Goal: Information Seeking & Learning: Understand process/instructions

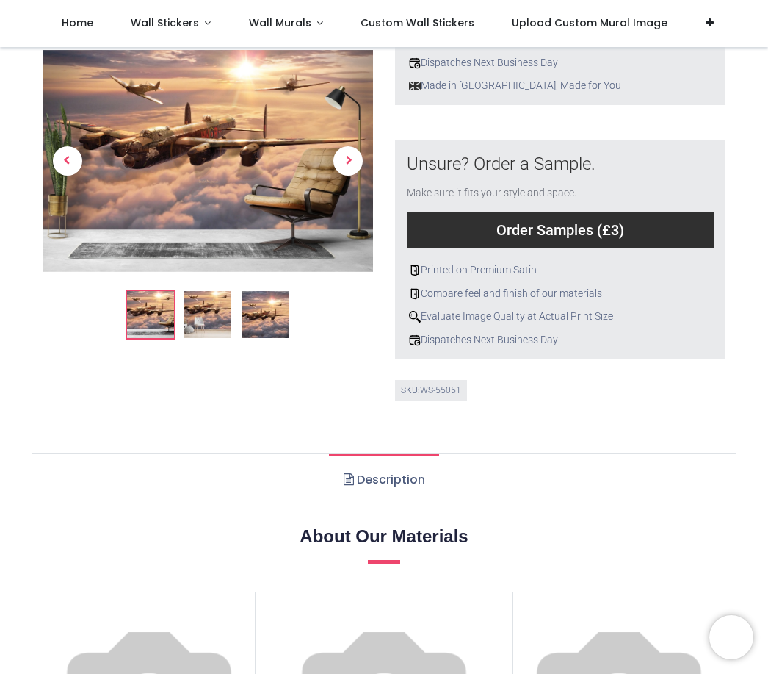
scroll to position [497, 0]
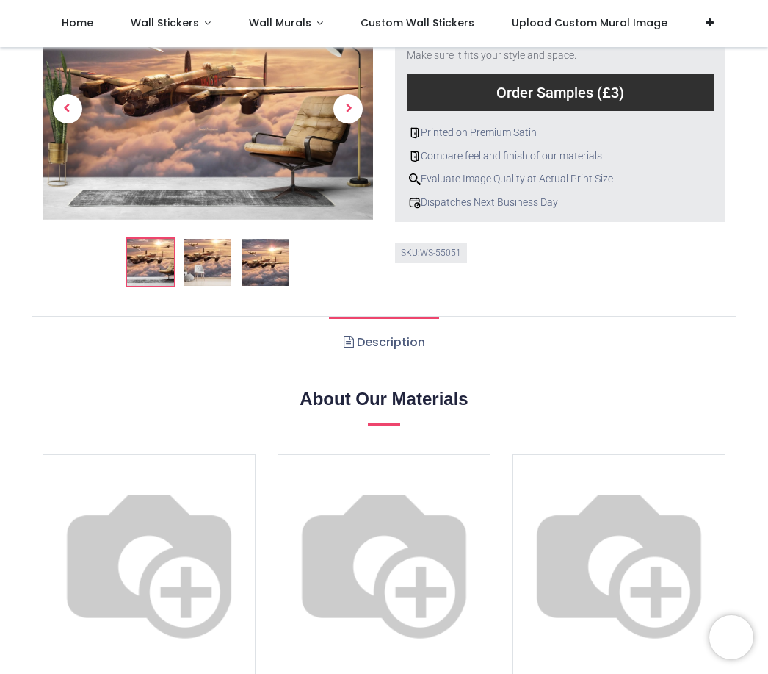
scroll to position [629, 0]
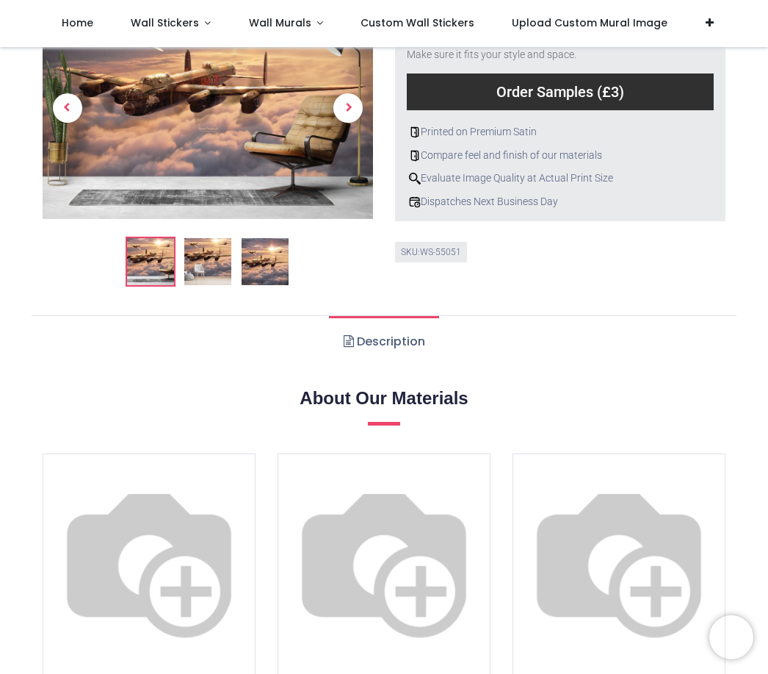
click at [148, 250] on img at bounding box center [150, 260] width 47 height 47
click at [165, 257] on img at bounding box center [150, 260] width 47 height 47
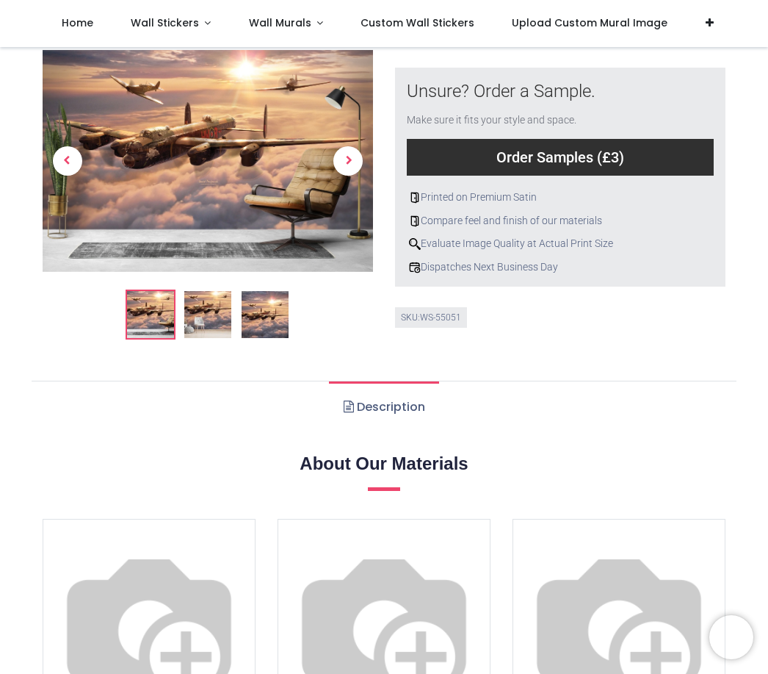
scroll to position [563, 0]
click at [222, 318] on img at bounding box center [207, 314] width 47 height 47
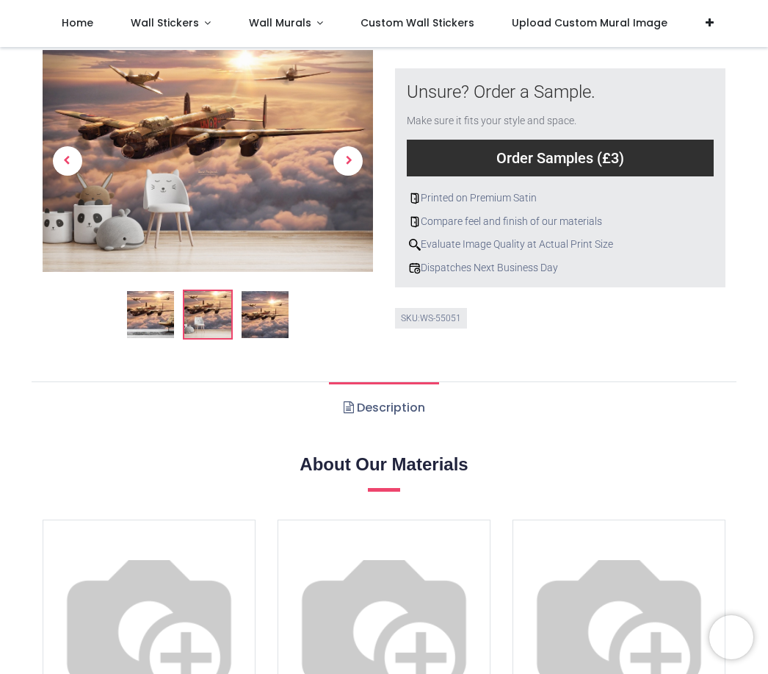
click at [267, 317] on img at bounding box center [265, 314] width 47 height 47
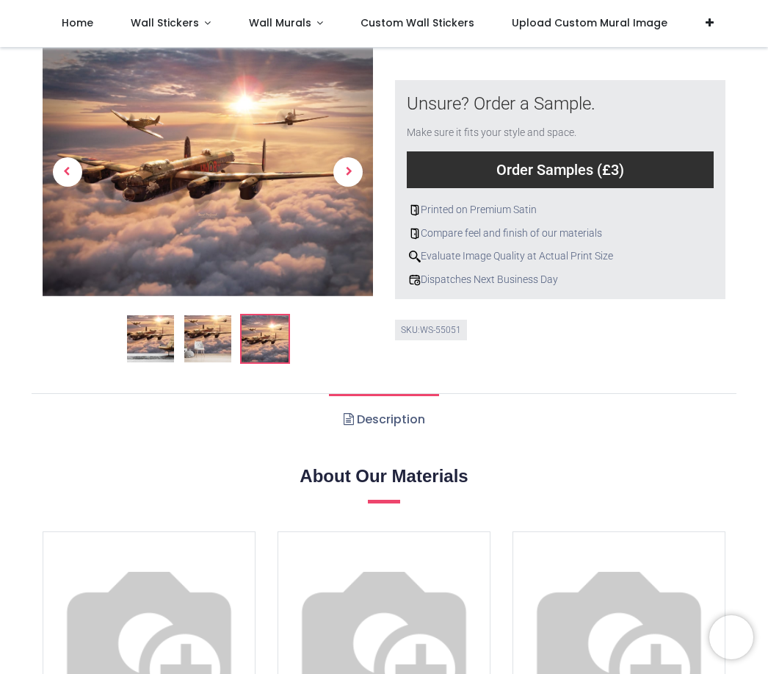
scroll to position [553, 0]
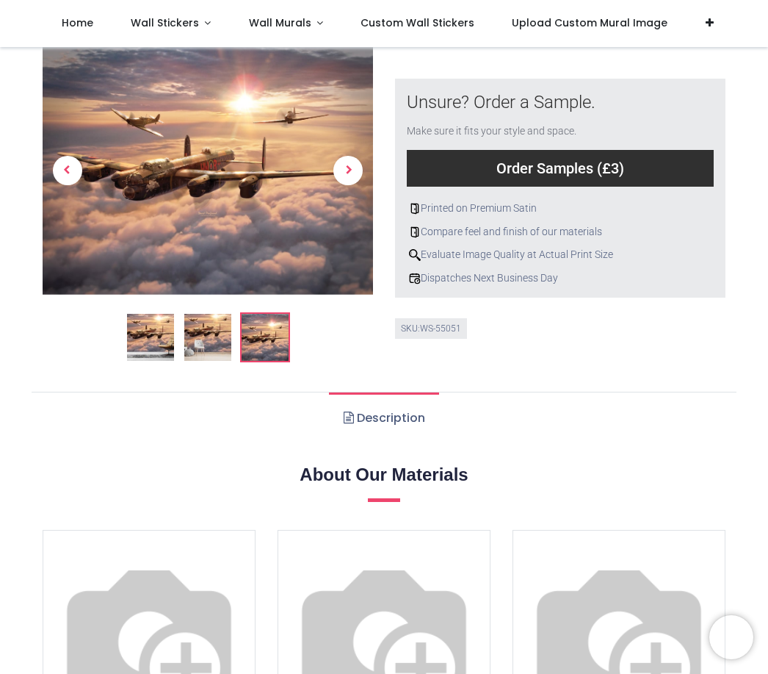
click at [593, 24] on span "Upload Custom Mural Image" at bounding box center [590, 22] width 156 height 15
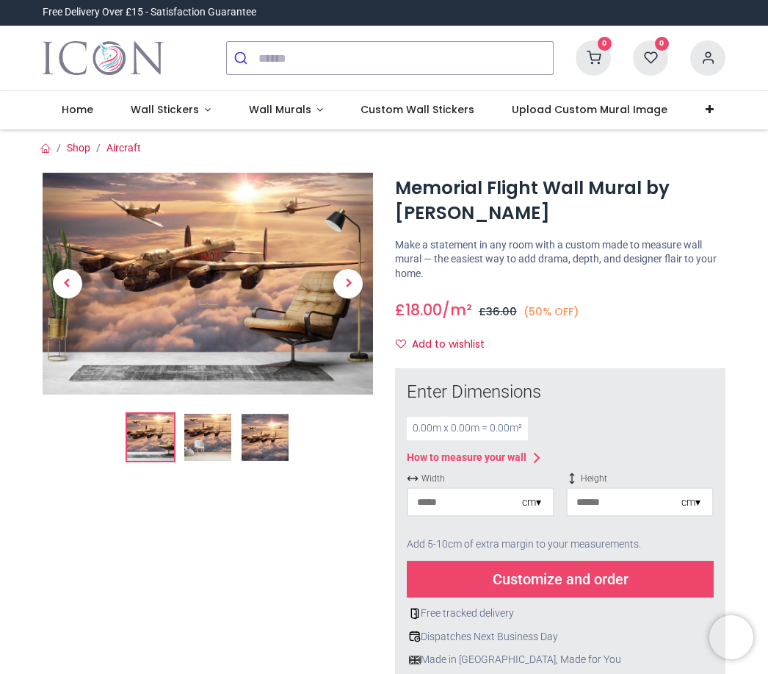
click at [202, 440] on img at bounding box center [207, 437] width 47 height 47
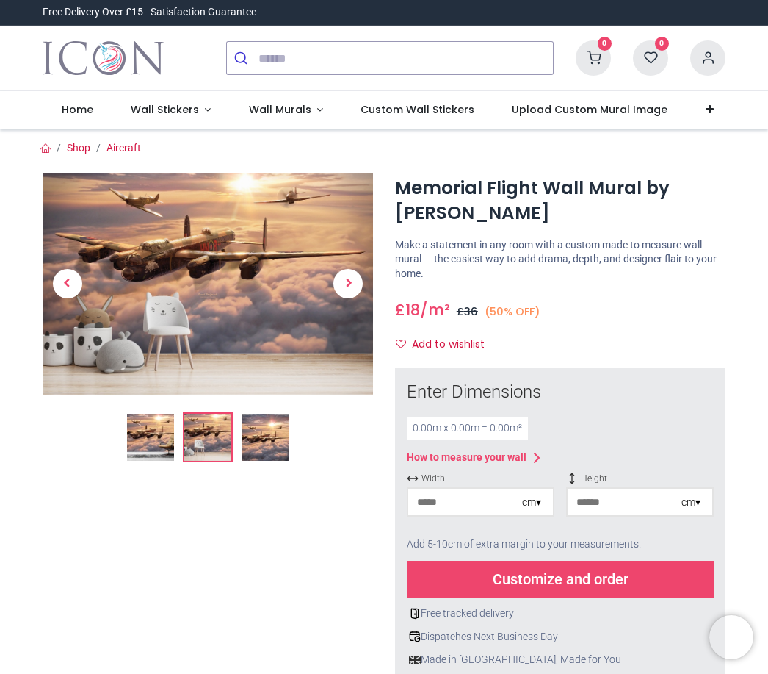
click at [242, 445] on img at bounding box center [265, 437] width 47 height 47
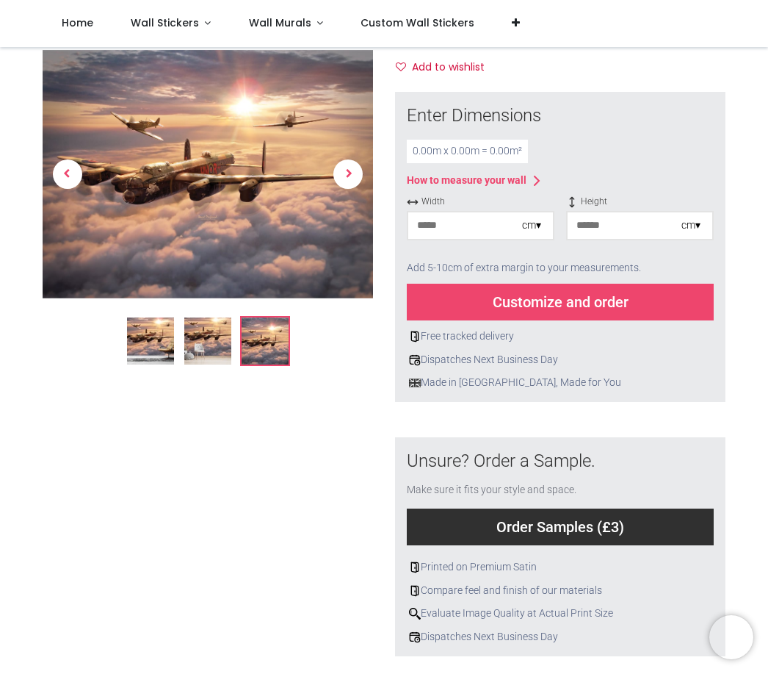
scroll to position [188, 0]
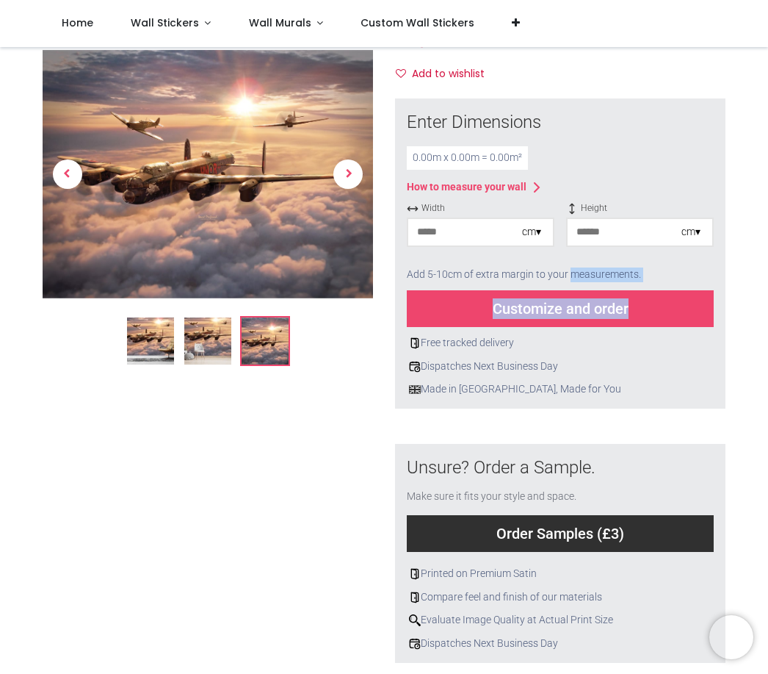
click at [624, 178] on div "How to measure your wall" at bounding box center [560, 187] width 307 height 18
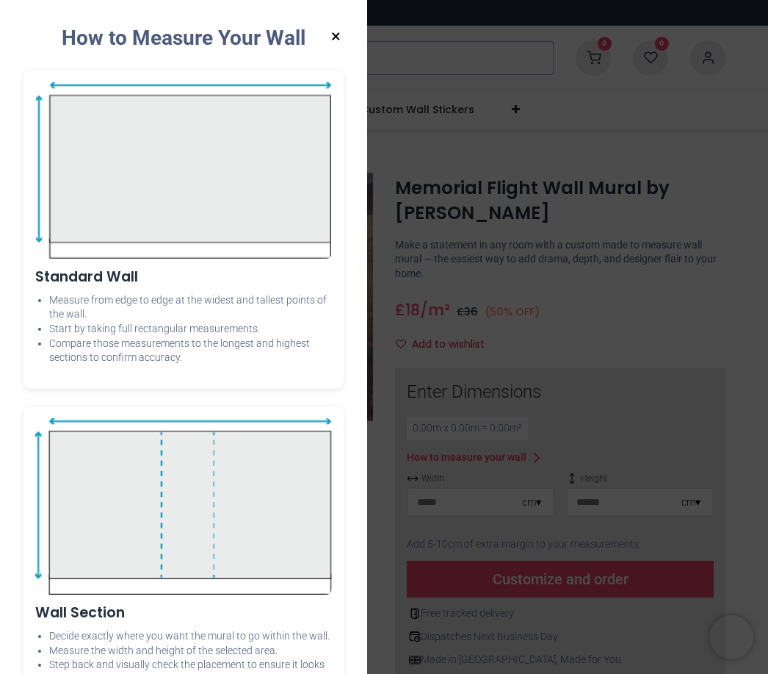
scroll to position [0, 0]
